Goal: Transaction & Acquisition: Obtain resource

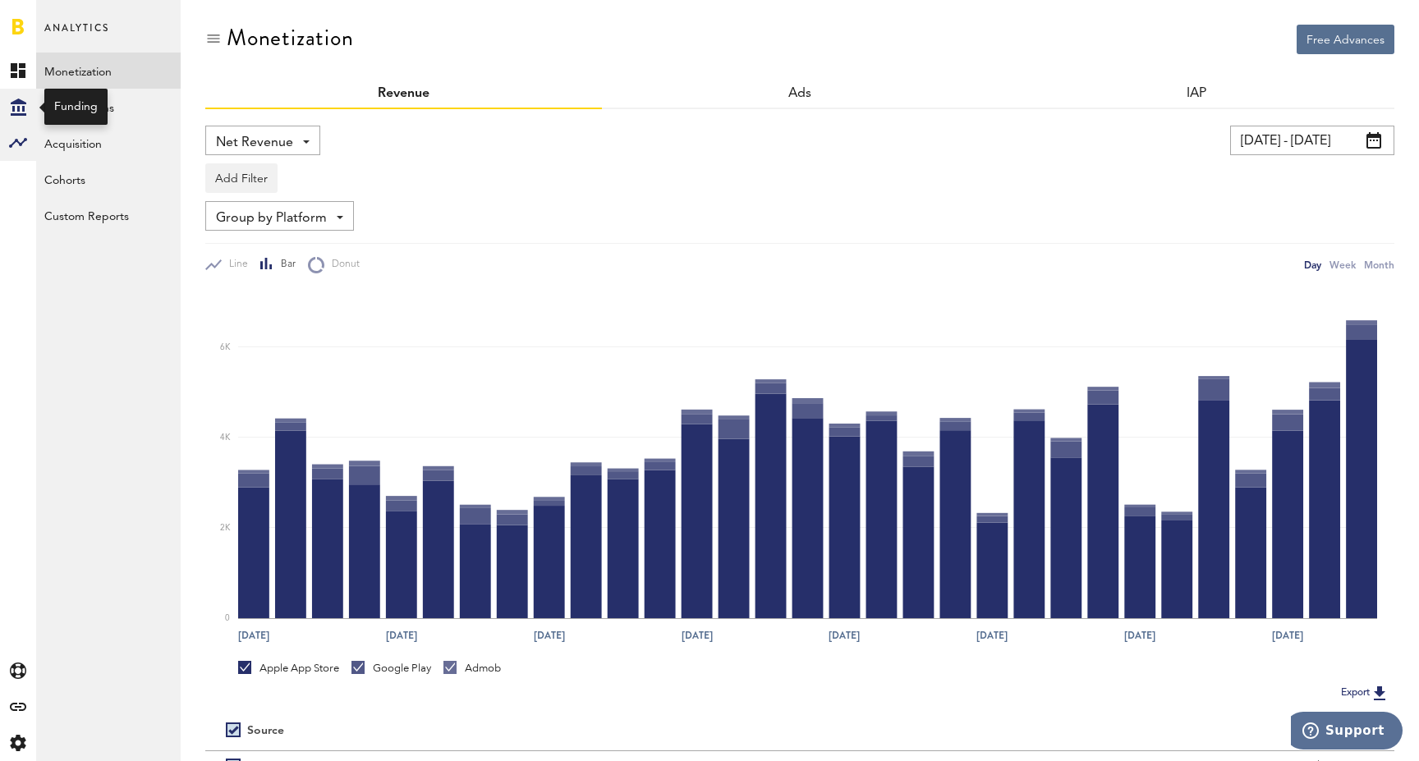
click at [13, 99] on icon "Created with Sketch." at bounding box center [19, 107] width 16 height 17
click at [112, 62] on link "Overview" at bounding box center [108, 71] width 144 height 36
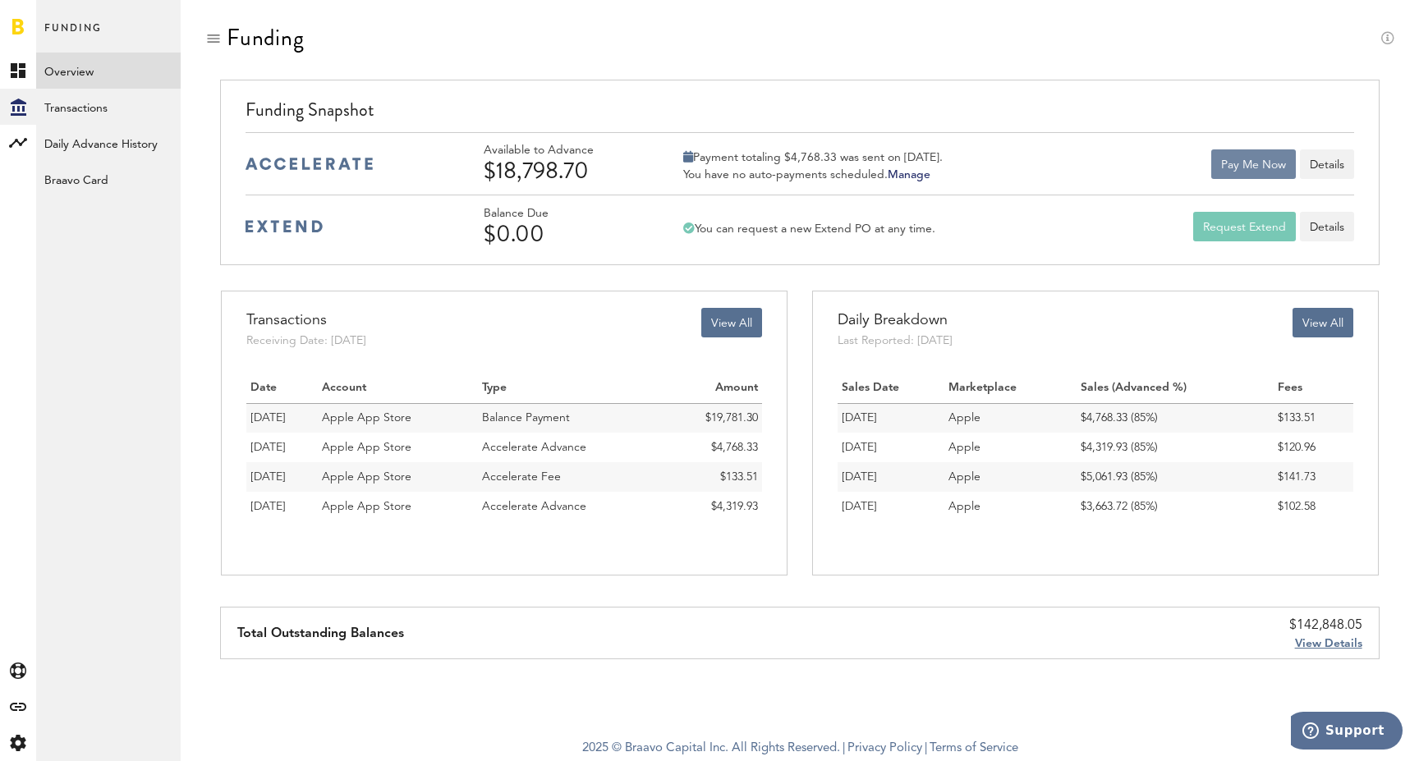
click at [1225, 169] on button "Pay Me Now" at bounding box center [1253, 164] width 85 height 30
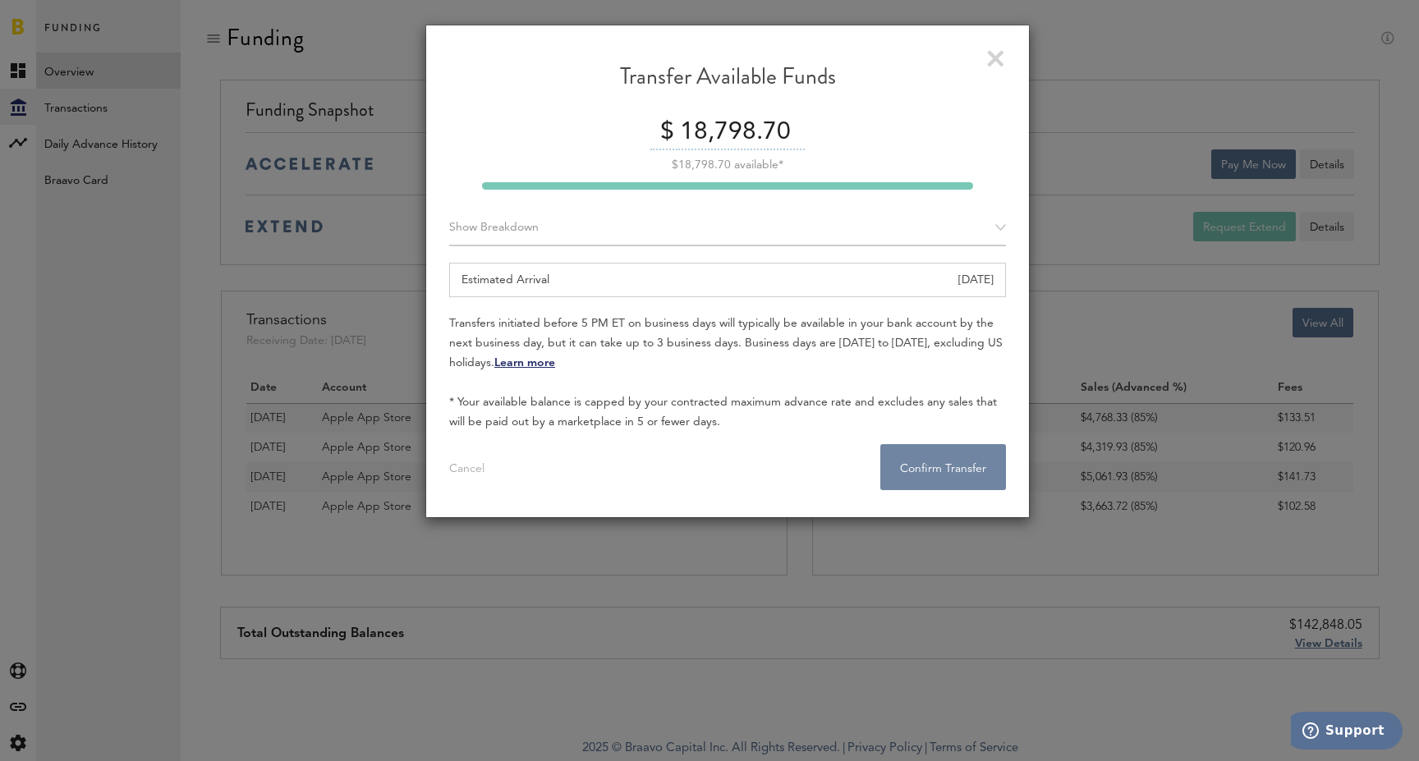
click at [915, 465] on button "Confirm Transfer . . ." at bounding box center [943, 467] width 126 height 46
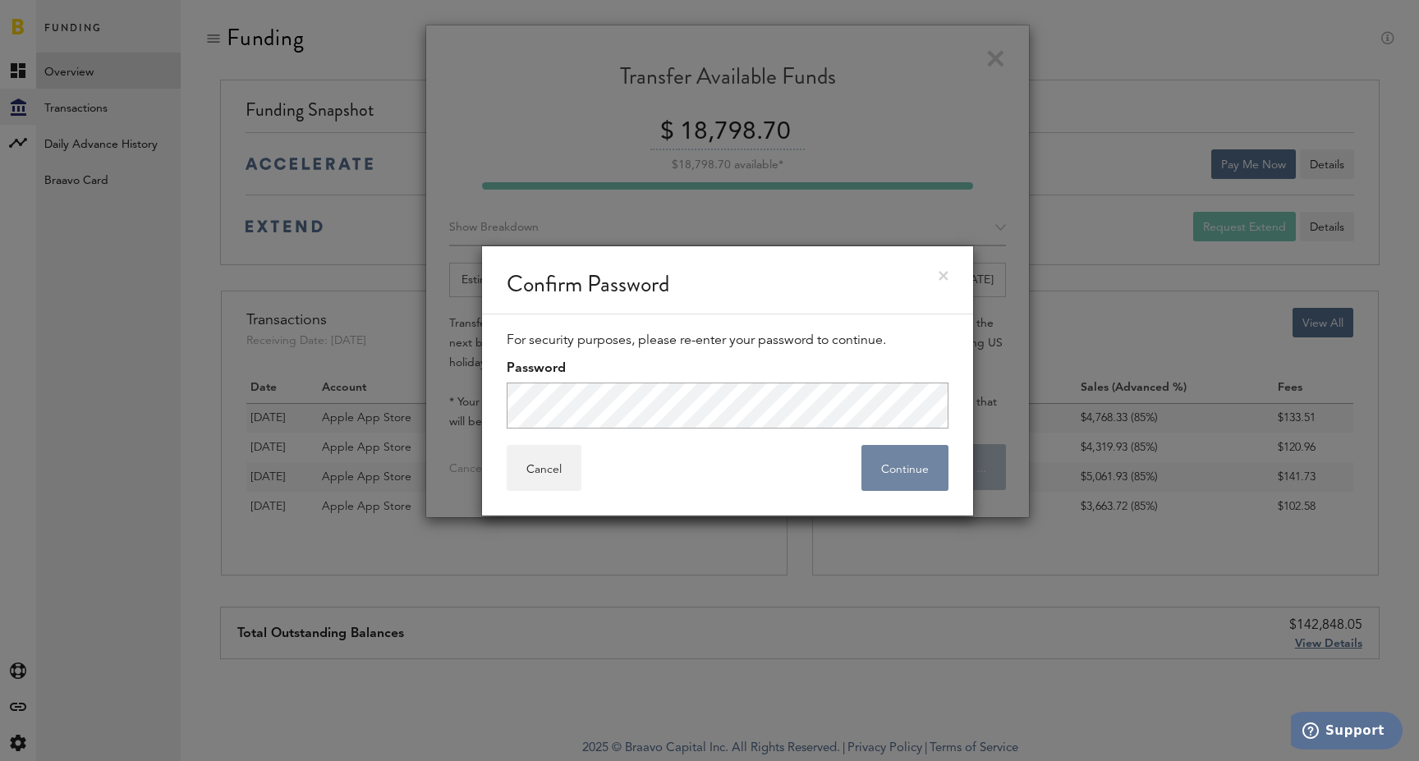
click at [898, 454] on button "Continue" at bounding box center [904, 468] width 87 height 46
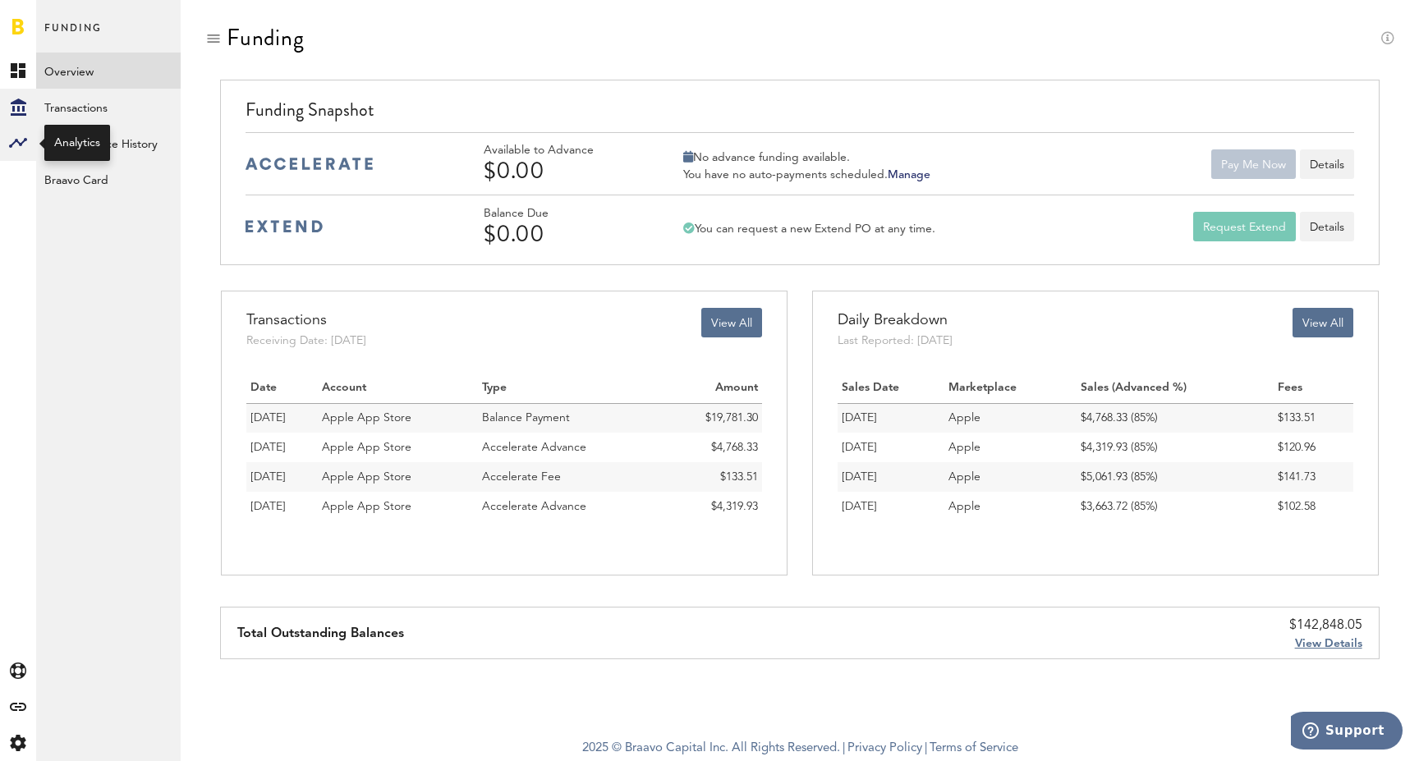
click at [12, 144] on icon at bounding box center [18, 143] width 18 height 10
click at [114, 66] on link "Monetization" at bounding box center [108, 71] width 144 height 36
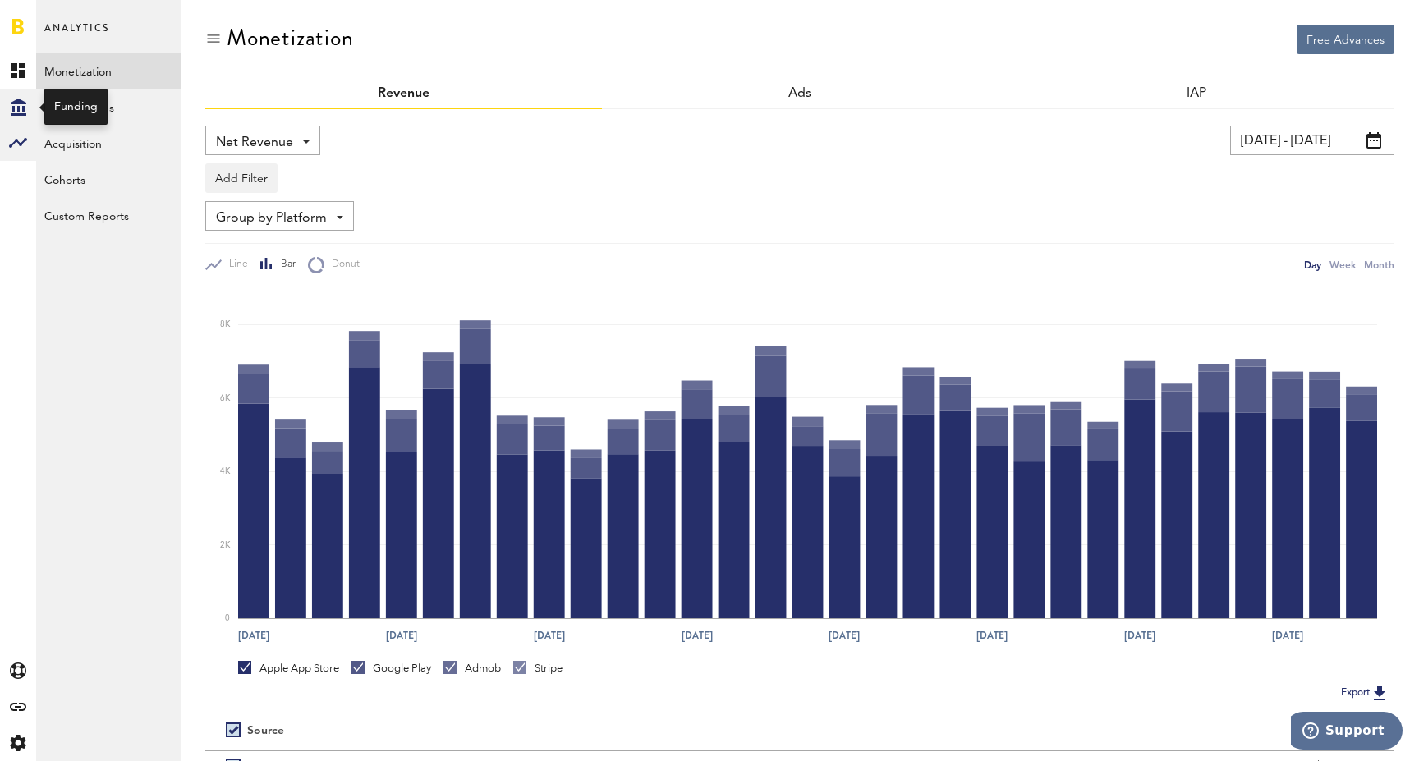
click at [24, 112] on icon "Created with Sketch." at bounding box center [19, 107] width 16 height 17
click at [84, 77] on link "Overview" at bounding box center [108, 71] width 144 height 36
